Goal: Transaction & Acquisition: Register for event/course

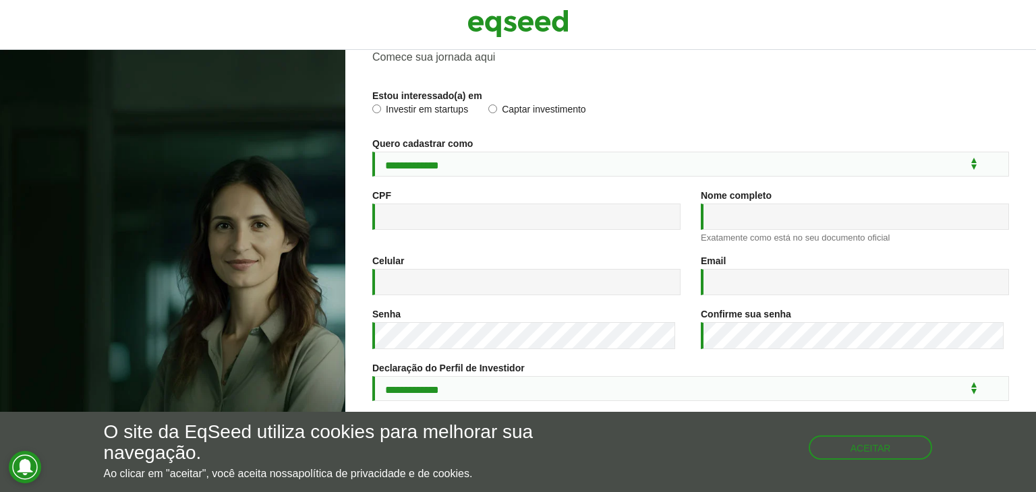
scroll to position [57, 0]
click at [427, 111] on label "Investir em startups" at bounding box center [420, 113] width 96 height 13
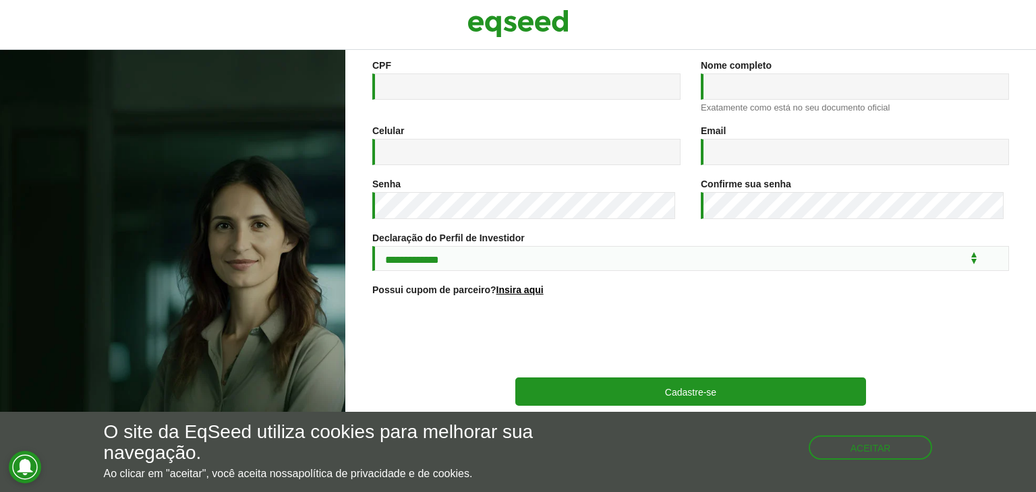
scroll to position [0, 0]
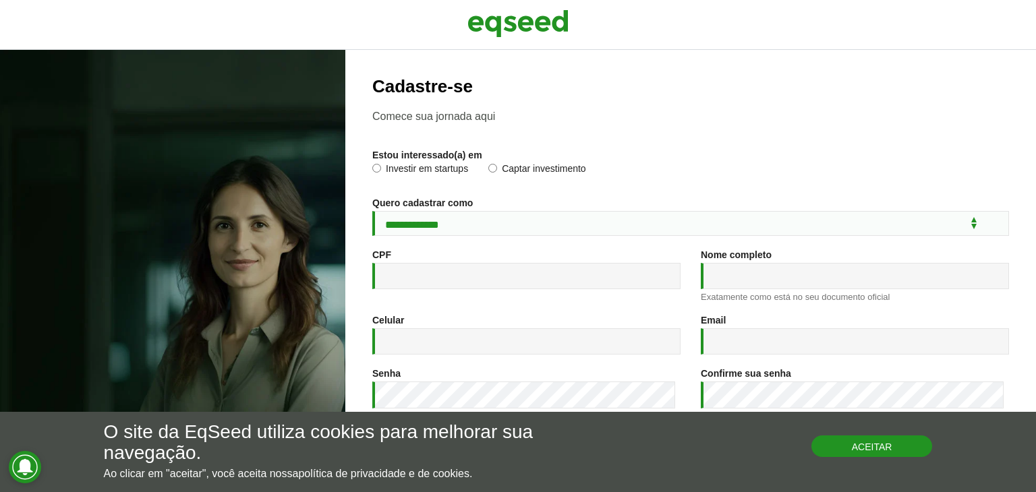
click at [911, 444] on button "Aceitar" at bounding box center [871, 447] width 121 height 22
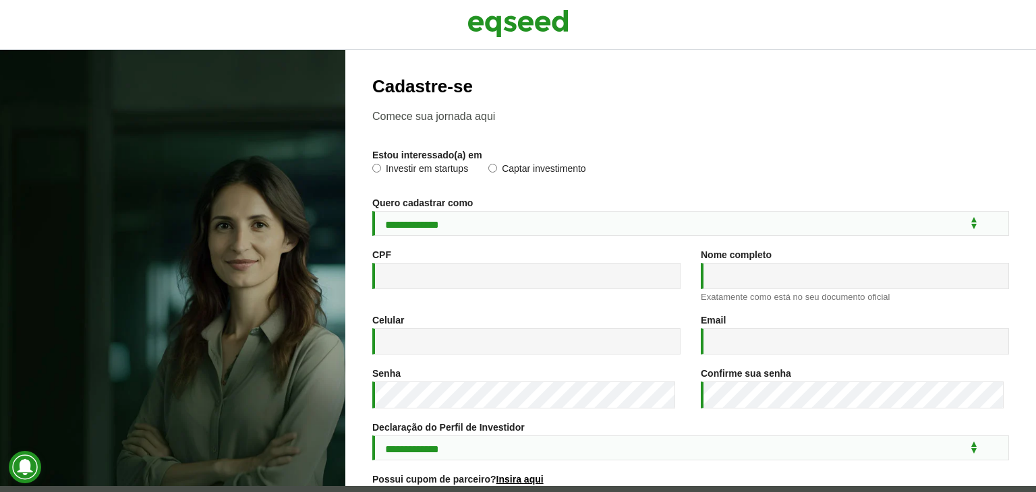
scroll to position [200, 0]
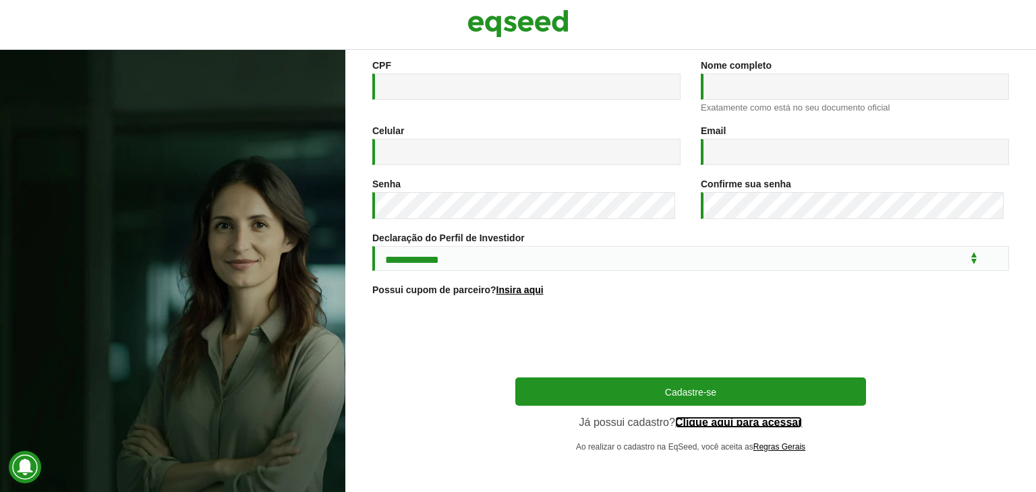
click at [675, 423] on link "Clique aqui para acessar" at bounding box center [738, 422] width 127 height 11
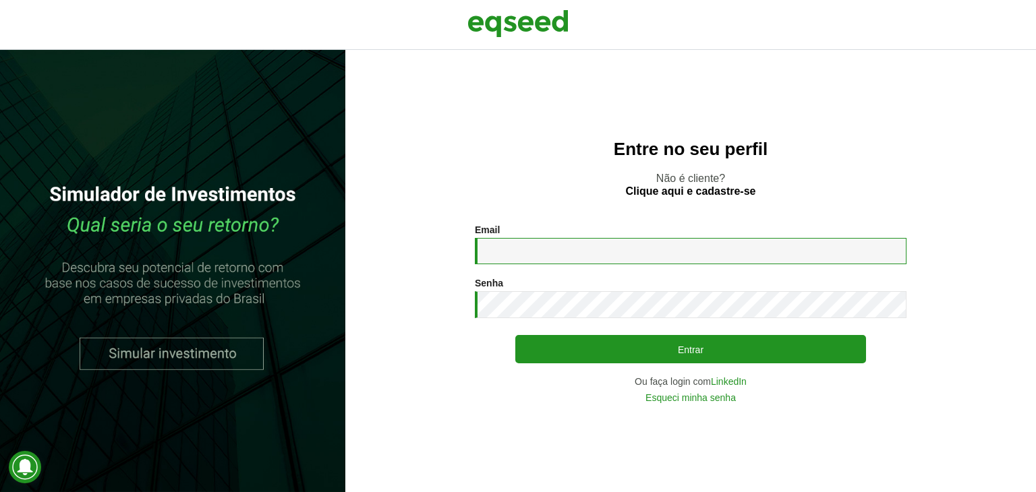
click at [501, 251] on input "Email *" at bounding box center [690, 251] width 431 height 26
type input "**********"
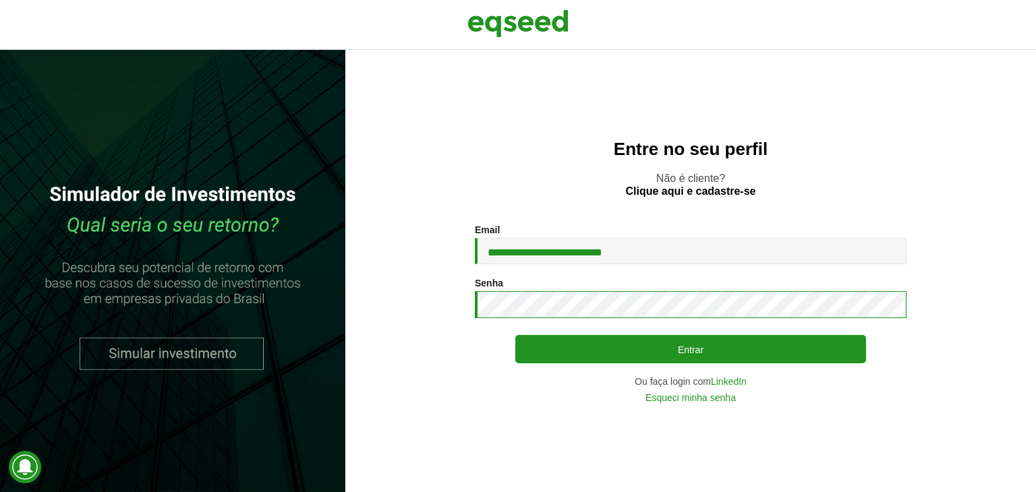
click at [515, 335] on button "Entrar" at bounding box center [690, 349] width 351 height 28
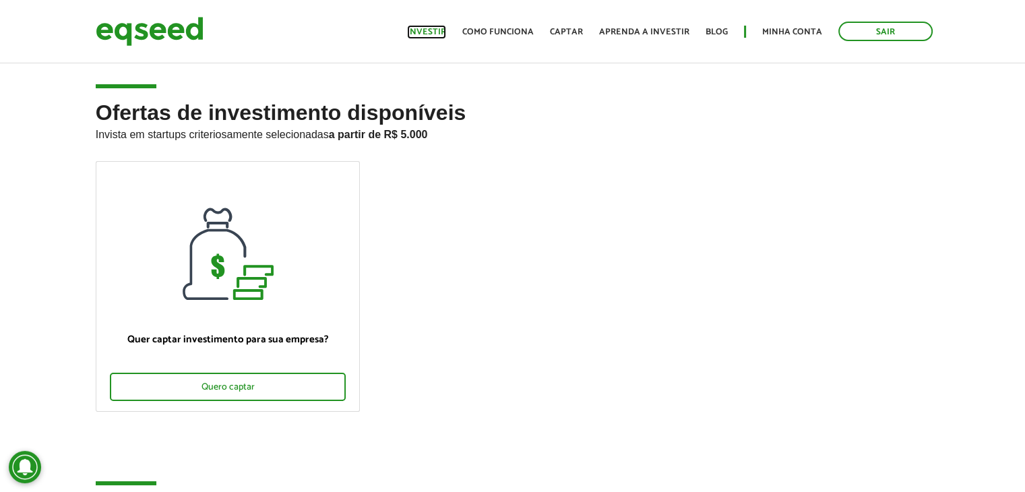
click at [442, 28] on link "Investir" at bounding box center [426, 32] width 39 height 9
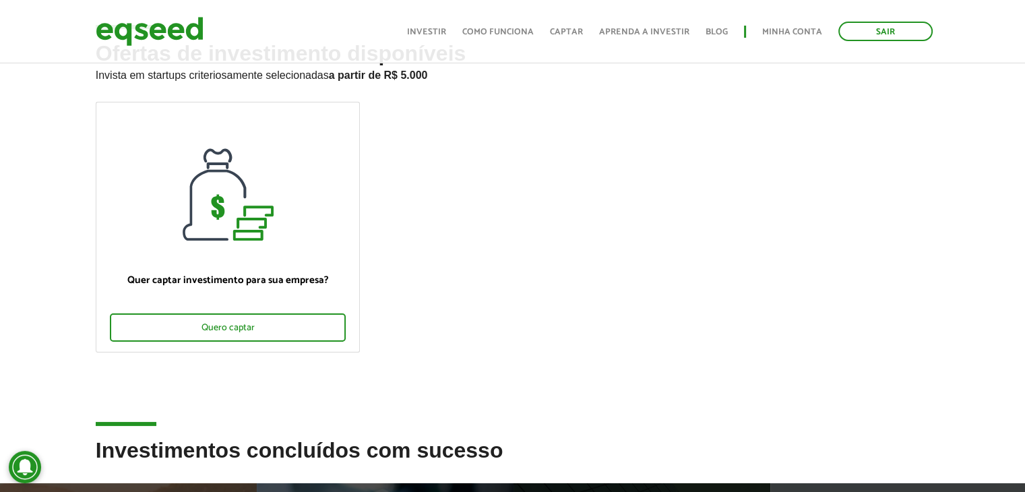
scroll to position [34, 0]
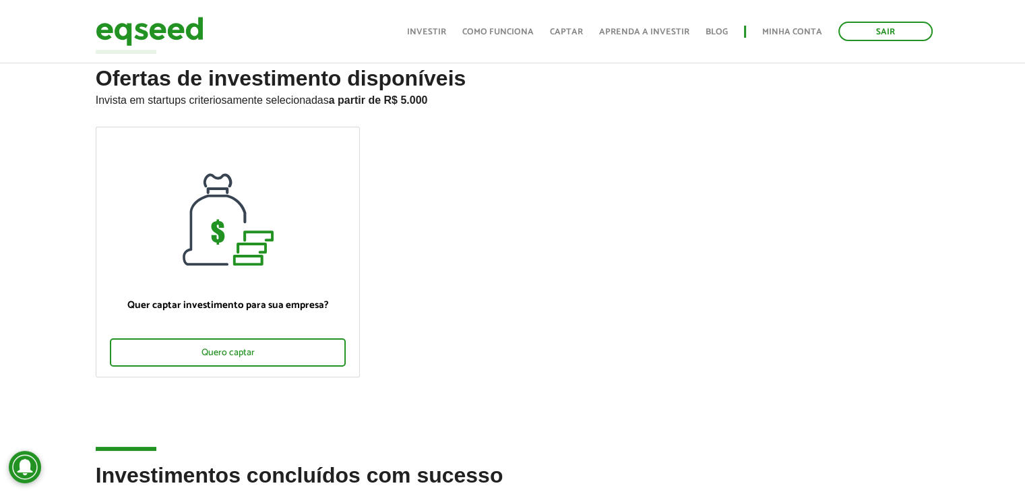
click at [432, 22] on ul "Início Investir Como funciona Captar Aprenda a investir Blog Minha conta Sair" at bounding box center [669, 32] width 539 height 20
click at [434, 29] on link "Investir" at bounding box center [426, 32] width 39 height 9
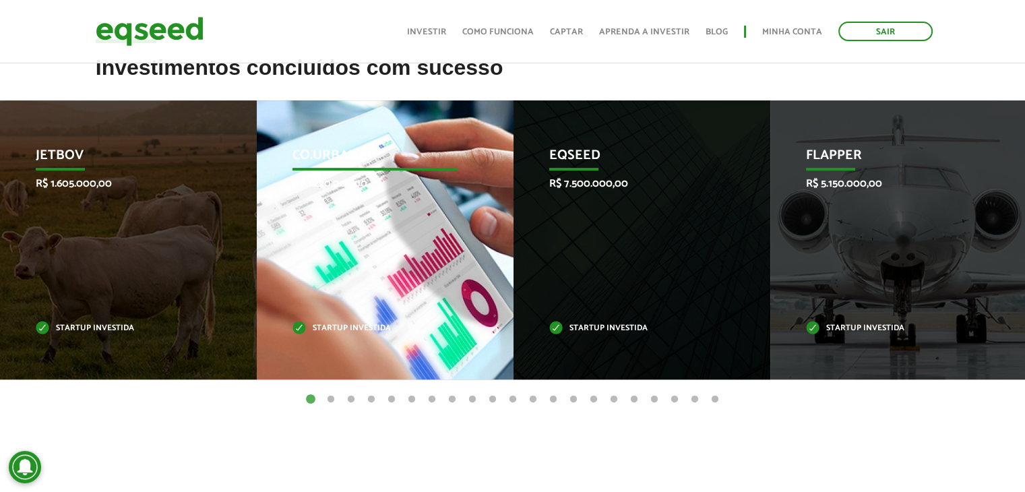
scroll to position [441, 0]
